Goal: Transaction & Acquisition: Purchase product/service

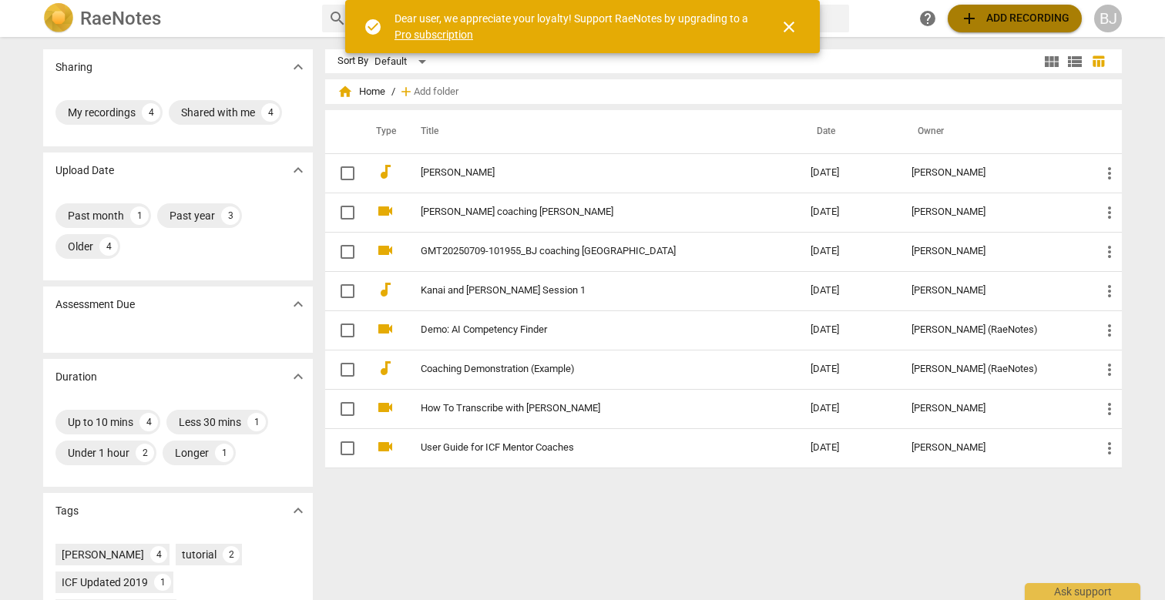
click at [1001, 16] on span "add Add recording" at bounding box center [1014, 18] width 109 height 18
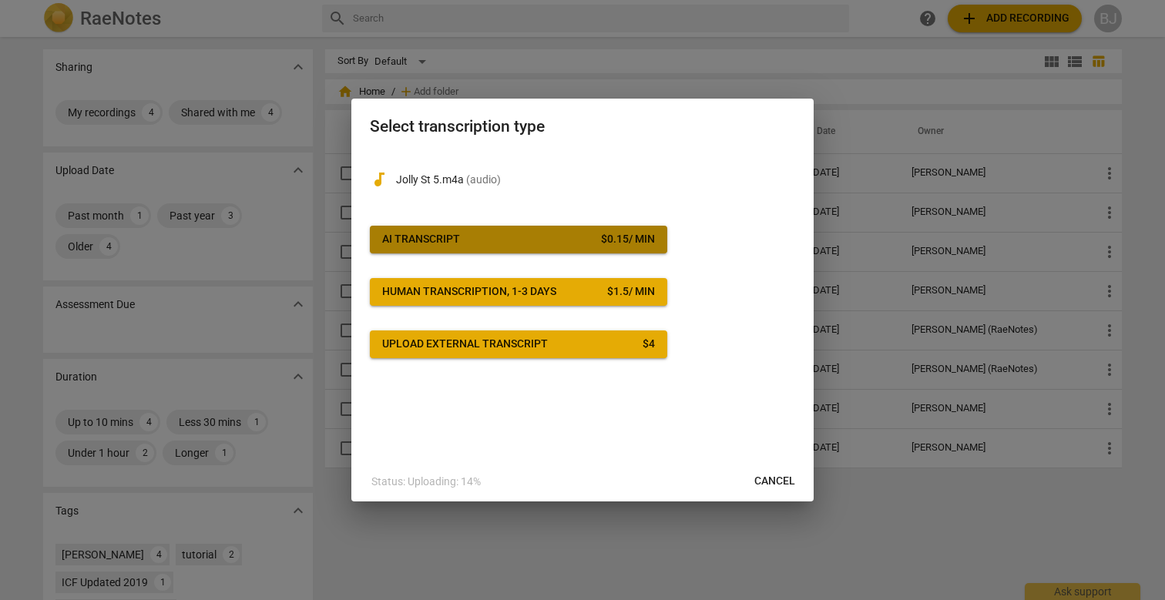
click at [579, 233] on span "AI Transcript $ 0.15 / min" at bounding box center [518, 239] width 273 height 15
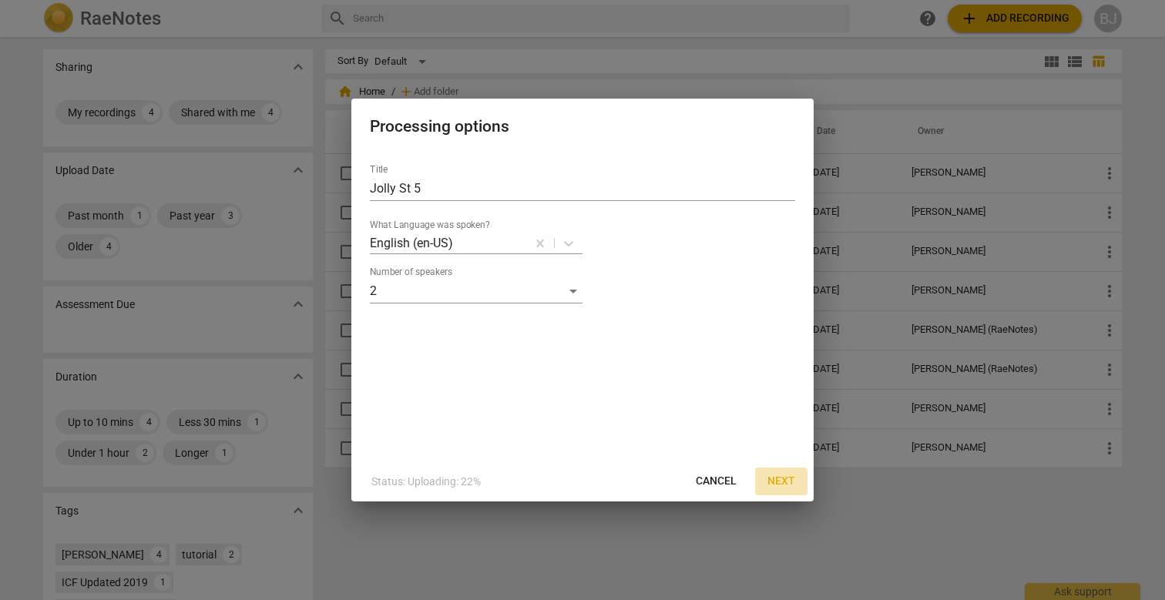
click at [784, 482] on span "Next" at bounding box center [781, 481] width 28 height 15
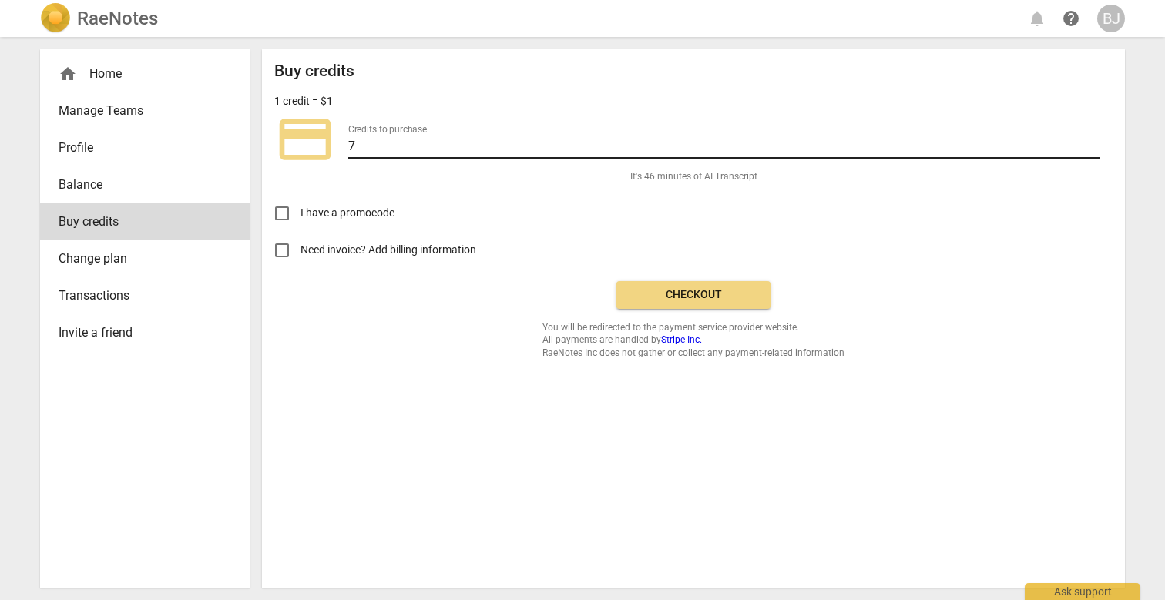
click at [362, 138] on input "7" at bounding box center [724, 147] width 752 height 22
click at [677, 294] on span "Checkout" at bounding box center [693, 294] width 129 height 15
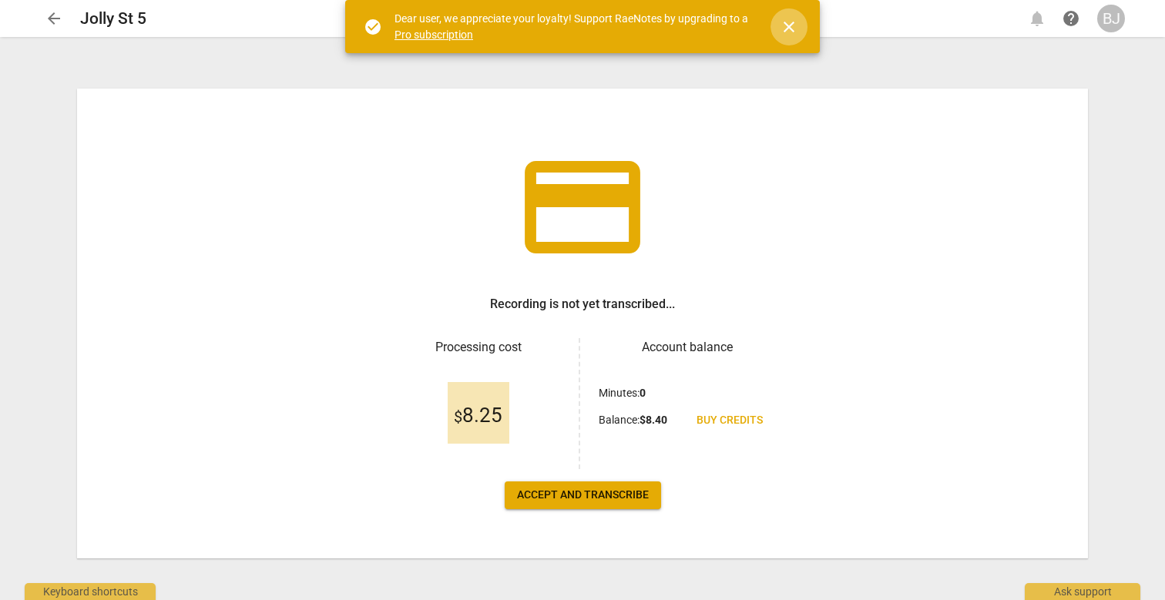
click at [794, 27] on span "close" at bounding box center [789, 27] width 18 height 18
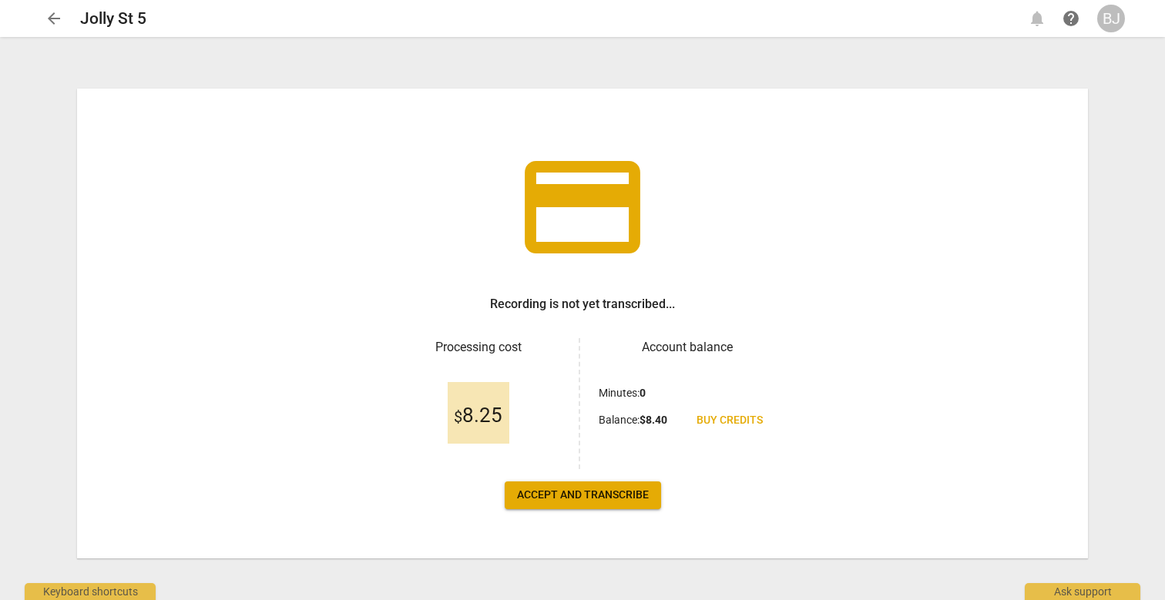
click at [533, 493] on span "Accept and transcribe" at bounding box center [583, 495] width 132 height 15
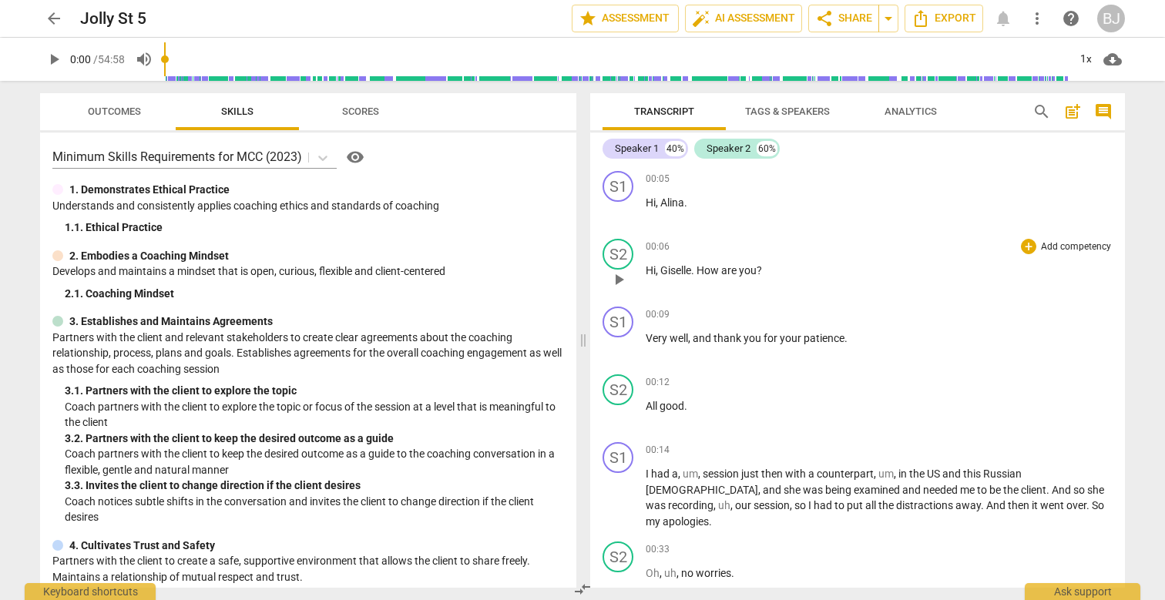
click at [674, 269] on span "Giselle" at bounding box center [675, 270] width 31 height 12
click at [619, 275] on span "pause" at bounding box center [618, 279] width 18 height 18
type input "10"
